Goal: Use online tool/utility: Utilize a website feature to perform a specific function

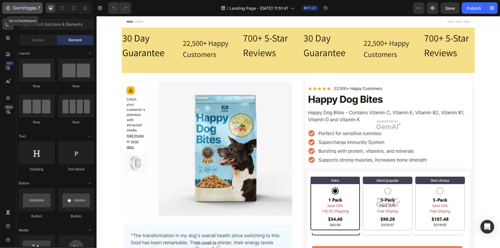
click at [7, 8] on icon "button" at bounding box center [8, 8] width 6 height 6
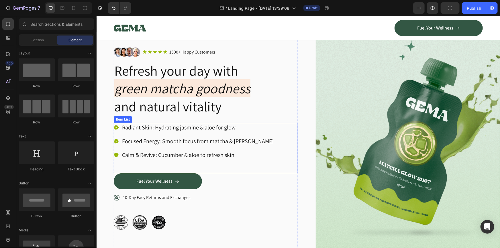
scroll to position [78, 0]
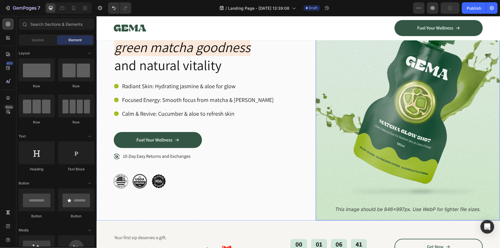
click at [374, 124] on img at bounding box center [407, 97] width 184 height 246
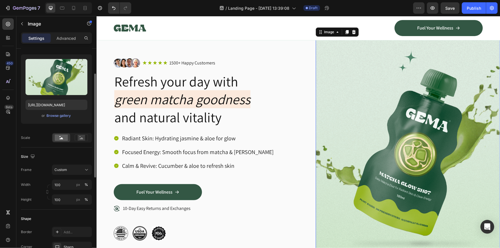
scroll to position [104, 0]
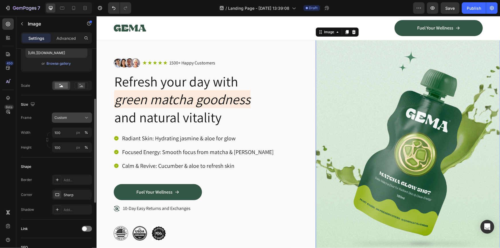
click at [76, 117] on div "Custom" at bounding box center [68, 117] width 28 height 5
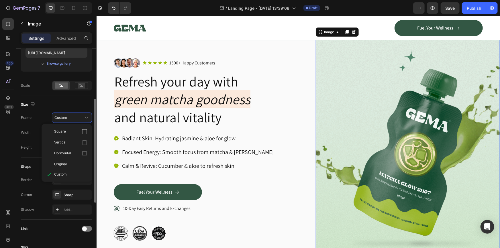
click at [70, 101] on div "Size" at bounding box center [56, 104] width 71 height 9
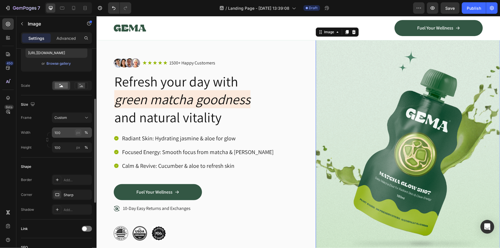
click at [79, 133] on div "px" at bounding box center [78, 132] width 4 height 5
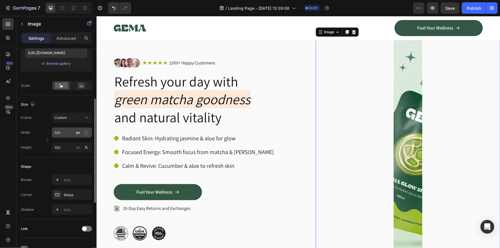
click at [85, 131] on div "%" at bounding box center [86, 132] width 3 height 5
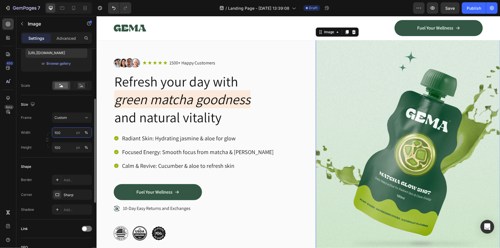
click at [65, 132] on input "100" at bounding box center [72, 132] width 40 height 10
click at [68, 134] on input "100" at bounding box center [72, 132] width 40 height 10
click at [331, 91] on img at bounding box center [407, 149] width 184 height 246
click at [87, 132] on div "%" at bounding box center [86, 132] width 3 height 5
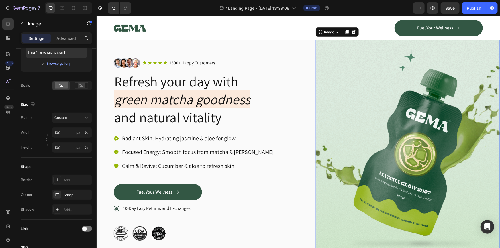
click at [396, 140] on img at bounding box center [407, 149] width 184 height 246
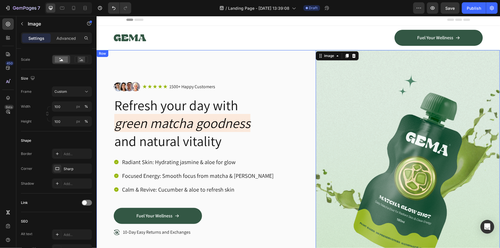
scroll to position [0, 0]
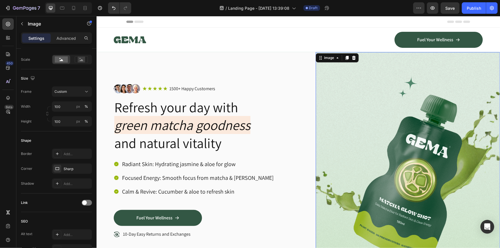
click at [352, 123] on img at bounding box center [407, 175] width 184 height 246
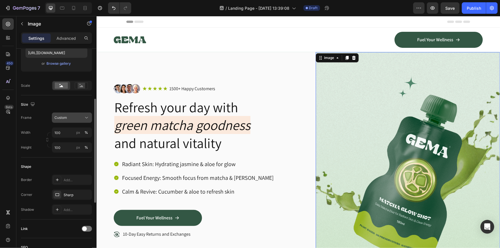
click at [73, 121] on button "Custom" at bounding box center [72, 118] width 40 height 10
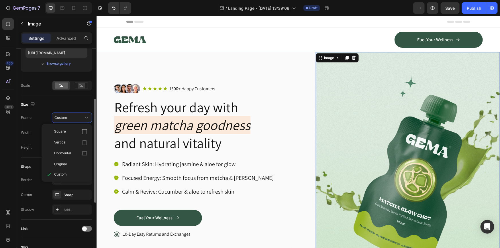
click at [72, 104] on div "Size" at bounding box center [56, 104] width 71 height 9
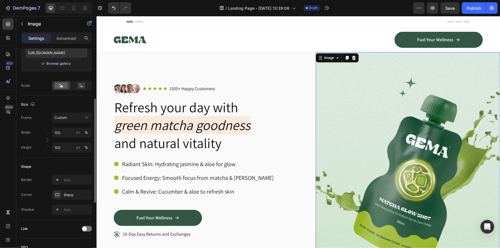
scroll to position [0, 0]
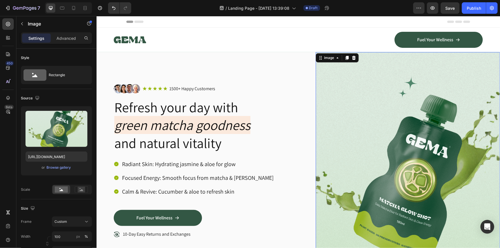
click at [370, 146] on img at bounding box center [407, 175] width 184 height 246
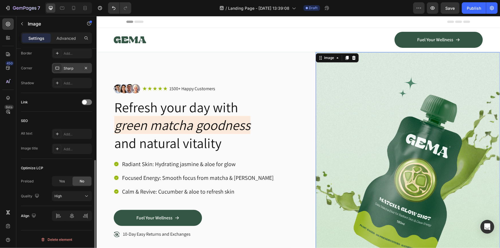
scroll to position [126, 0]
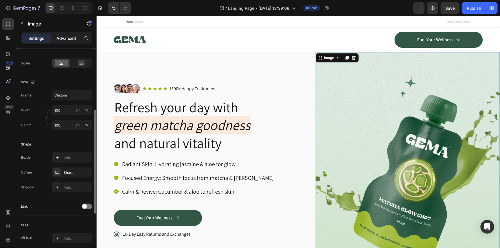
click at [72, 39] on p "Advanced" at bounding box center [65, 38] width 19 height 6
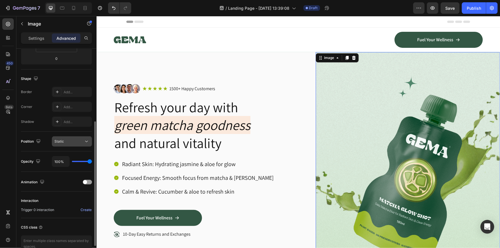
click at [79, 140] on div "Static" at bounding box center [68, 141] width 29 height 5
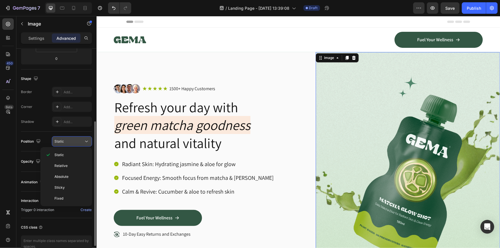
scroll to position [74, 0]
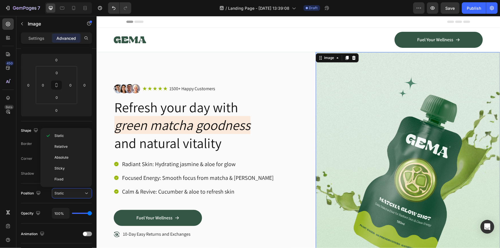
click at [30, 46] on div "Settings Advanced" at bounding box center [56, 40] width 80 height 16
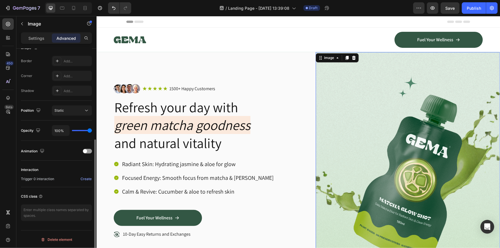
scroll to position [131, 0]
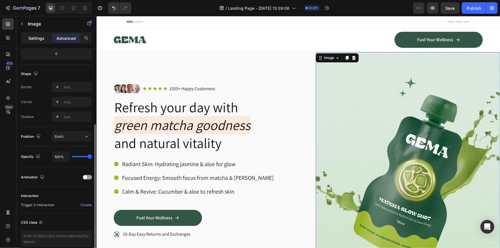
click at [36, 38] on p "Settings" at bounding box center [36, 38] width 16 height 6
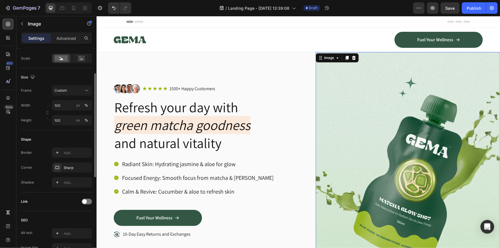
scroll to position [105, 0]
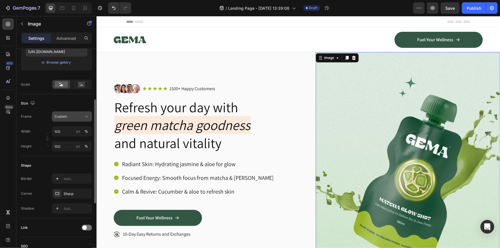
click at [77, 115] on div "Custom" at bounding box center [68, 116] width 28 height 5
